Goal: Connect with others: Connect with others

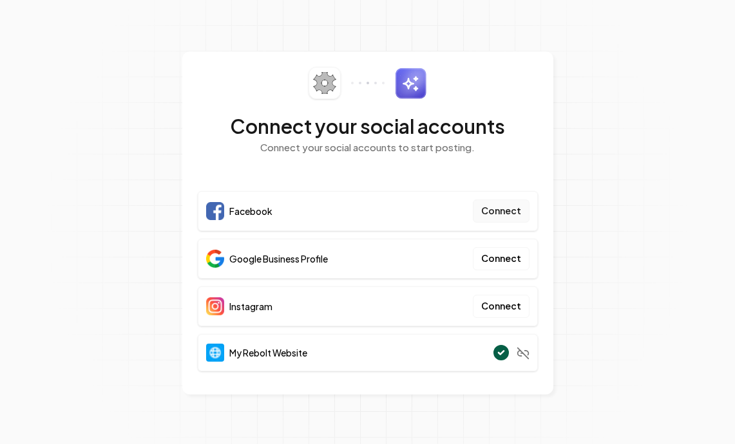
click at [505, 212] on button "Connect" at bounding box center [501, 211] width 57 height 23
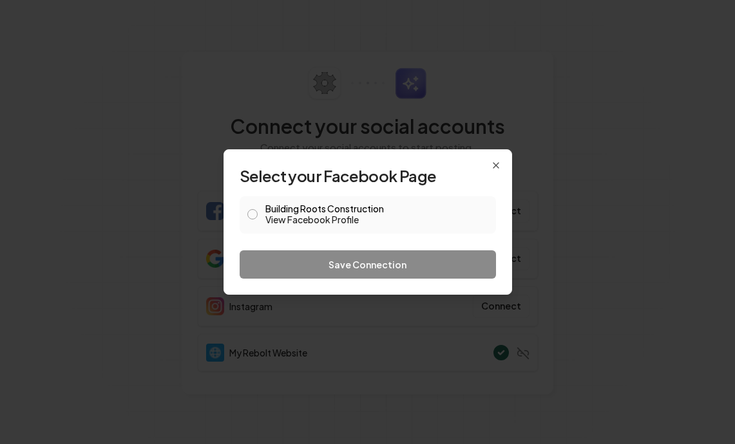
click at [255, 212] on button "Building Roots Construction View Facebook Profile" at bounding box center [252, 214] width 10 height 10
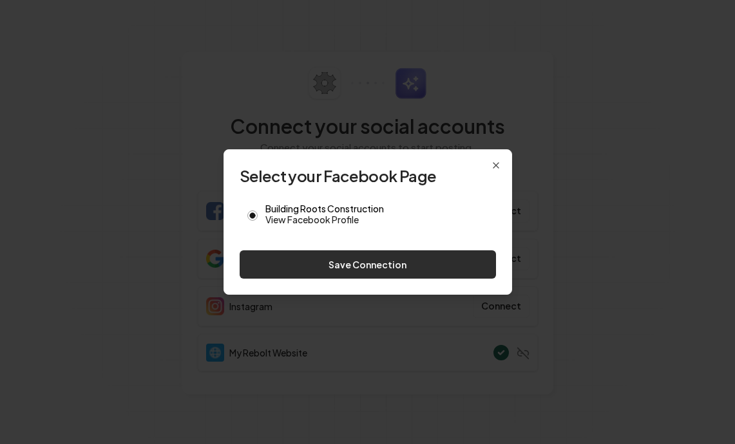
click at [377, 261] on button "Save Connection" at bounding box center [368, 264] width 256 height 28
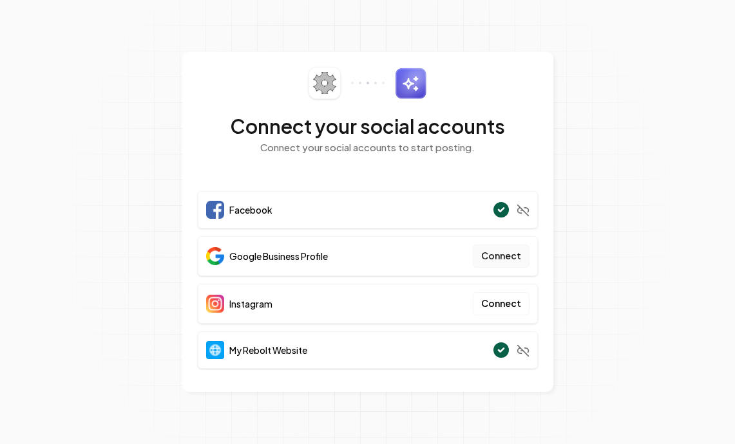
click at [504, 254] on button "Connect" at bounding box center [501, 256] width 57 height 23
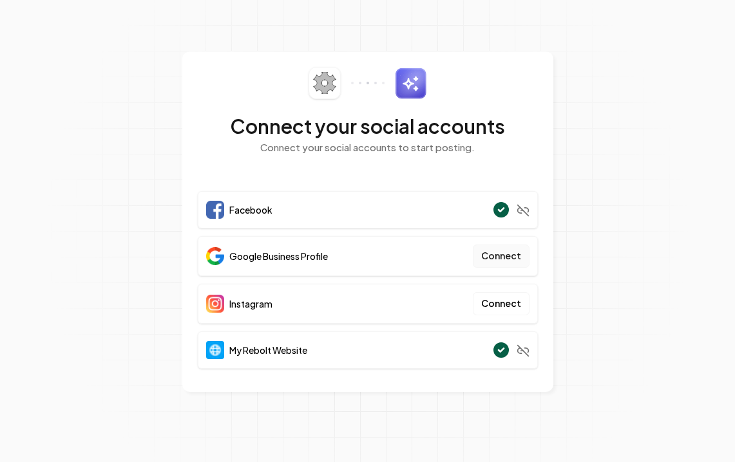
click at [503, 257] on button "Connect" at bounding box center [501, 256] width 57 height 23
click at [515, 298] on button "Connect" at bounding box center [501, 303] width 57 height 23
click at [510, 301] on button "Connect" at bounding box center [501, 303] width 57 height 23
click at [507, 255] on button "Connect" at bounding box center [501, 256] width 57 height 23
click at [503, 302] on button "Connect" at bounding box center [501, 303] width 57 height 23
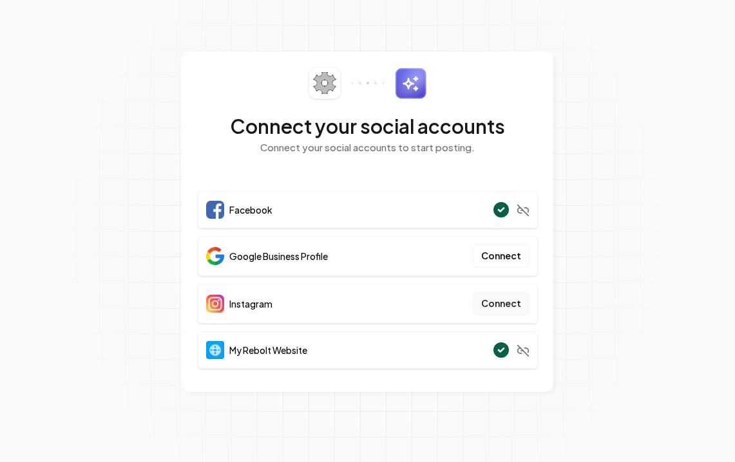
click at [507, 308] on button "Connect" at bounding box center [501, 303] width 57 height 23
click at [516, 297] on button "Connect" at bounding box center [501, 303] width 57 height 23
click at [509, 256] on button "Connect" at bounding box center [501, 256] width 57 height 23
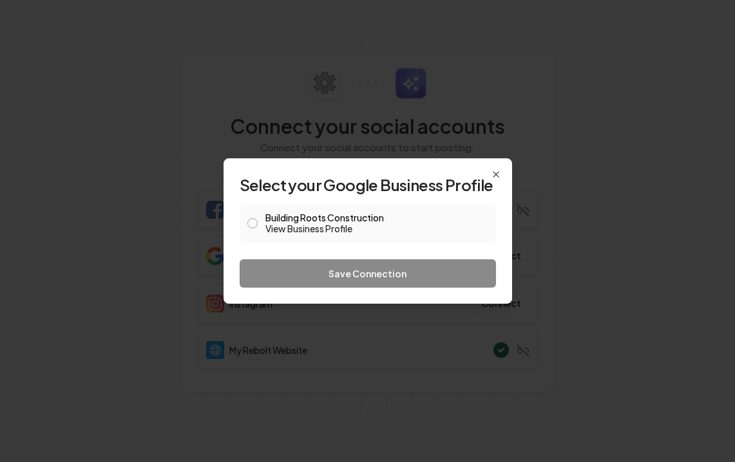
click at [252, 222] on button "Building Roots Construction View Business Profile" at bounding box center [252, 223] width 10 height 10
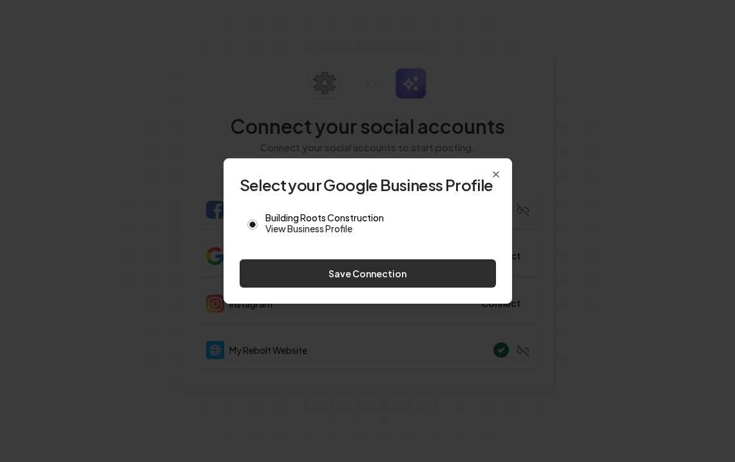
click at [385, 271] on button "Save Connection" at bounding box center [368, 273] width 256 height 28
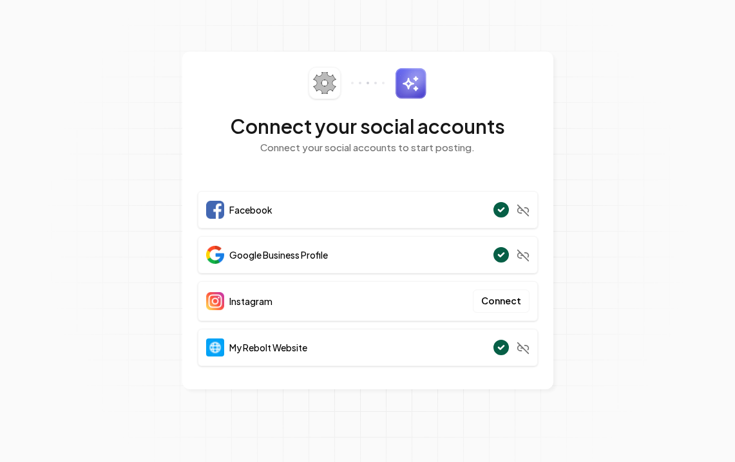
click at [607, 113] on section "Connect your social accounts Connect your social accounts to start posting. Fac…" at bounding box center [367, 231] width 735 height 462
